Goal: Navigation & Orientation: Find specific page/section

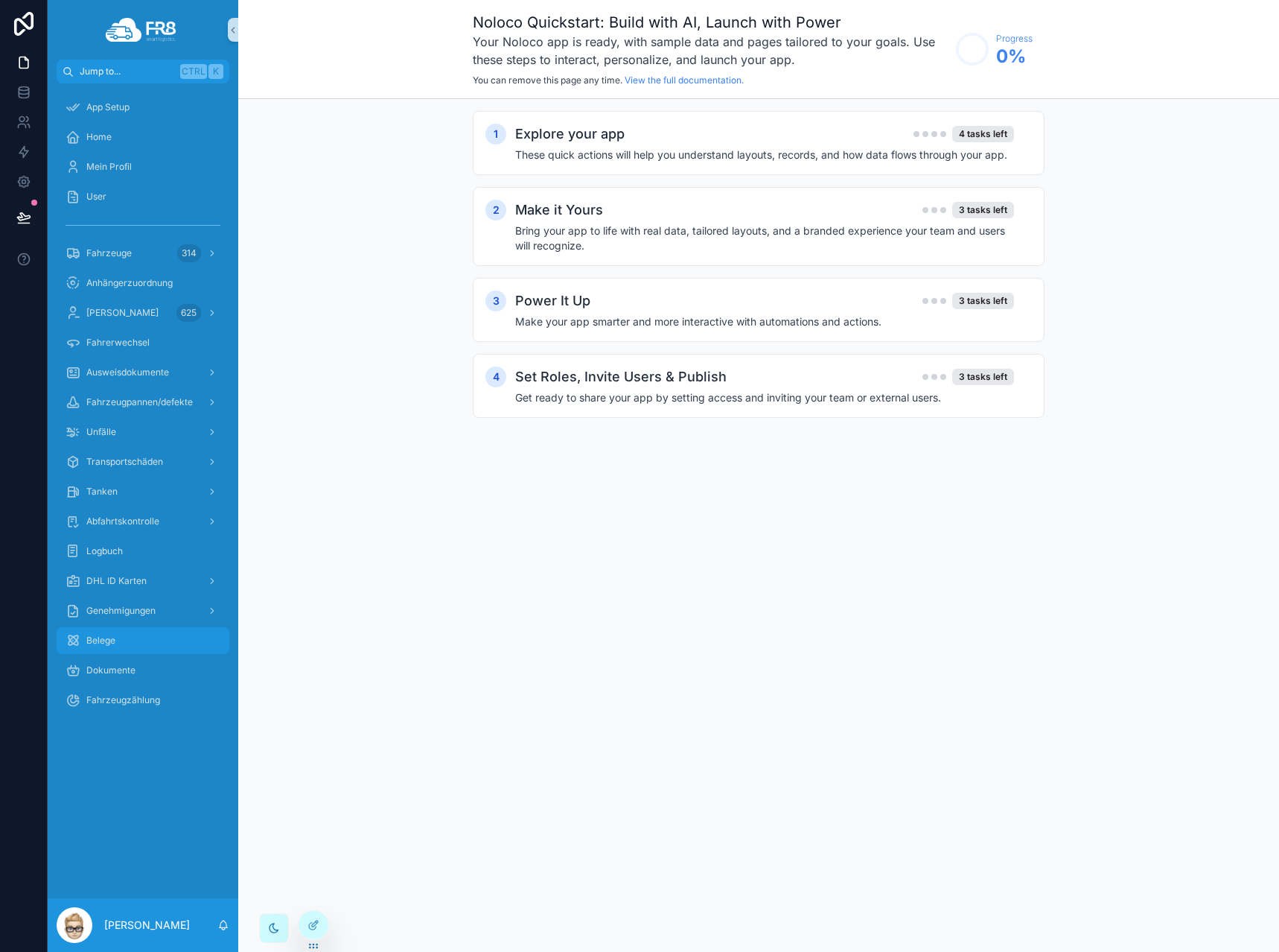
click at [123, 642] on div "Belege" at bounding box center [142, 641] width 155 height 24
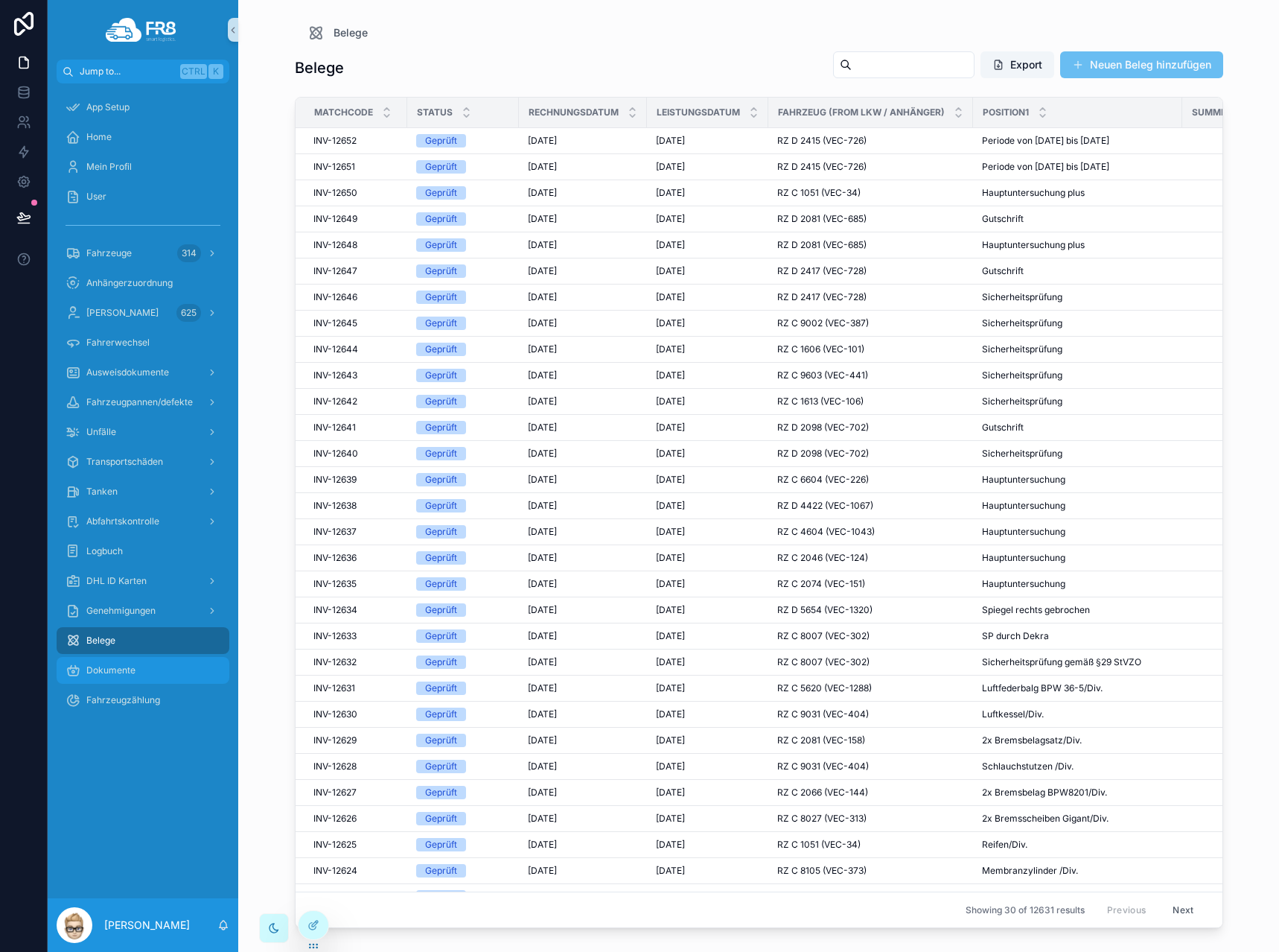
click at [130, 674] on span "Dokumente" at bounding box center [111, 670] width 49 height 12
